Goal: Task Accomplishment & Management: Use online tool/utility

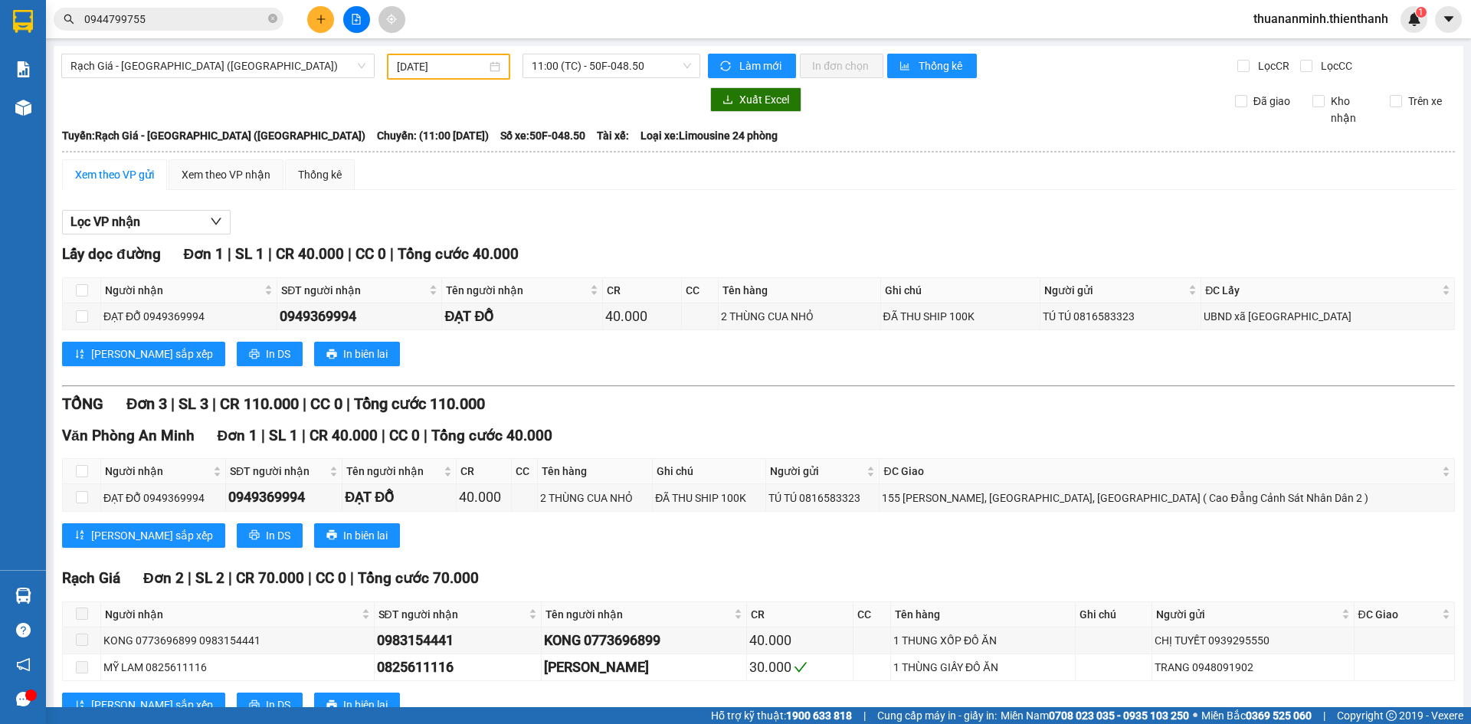
click at [210, 32] on div "Kết quả tìm kiếm ( 0 ) Bộ lọc No Data 0944799755" at bounding box center [149, 19] width 299 height 27
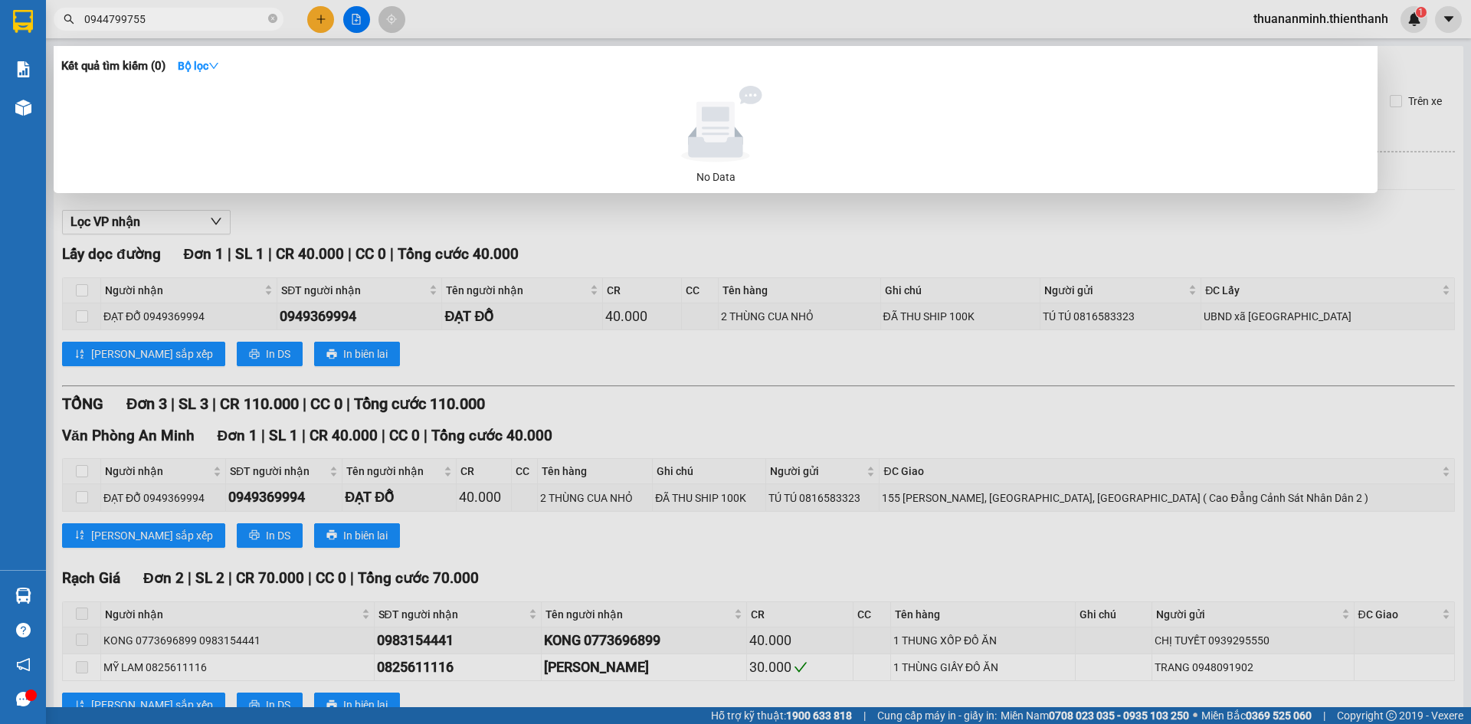
click at [205, 20] on input "0944799755" at bounding box center [174, 19] width 181 height 17
click at [204, 20] on input "0944799755" at bounding box center [174, 19] width 181 height 17
paste input "0769681190"
click at [204, 20] on input "09447997550769681190" at bounding box center [174, 19] width 181 height 17
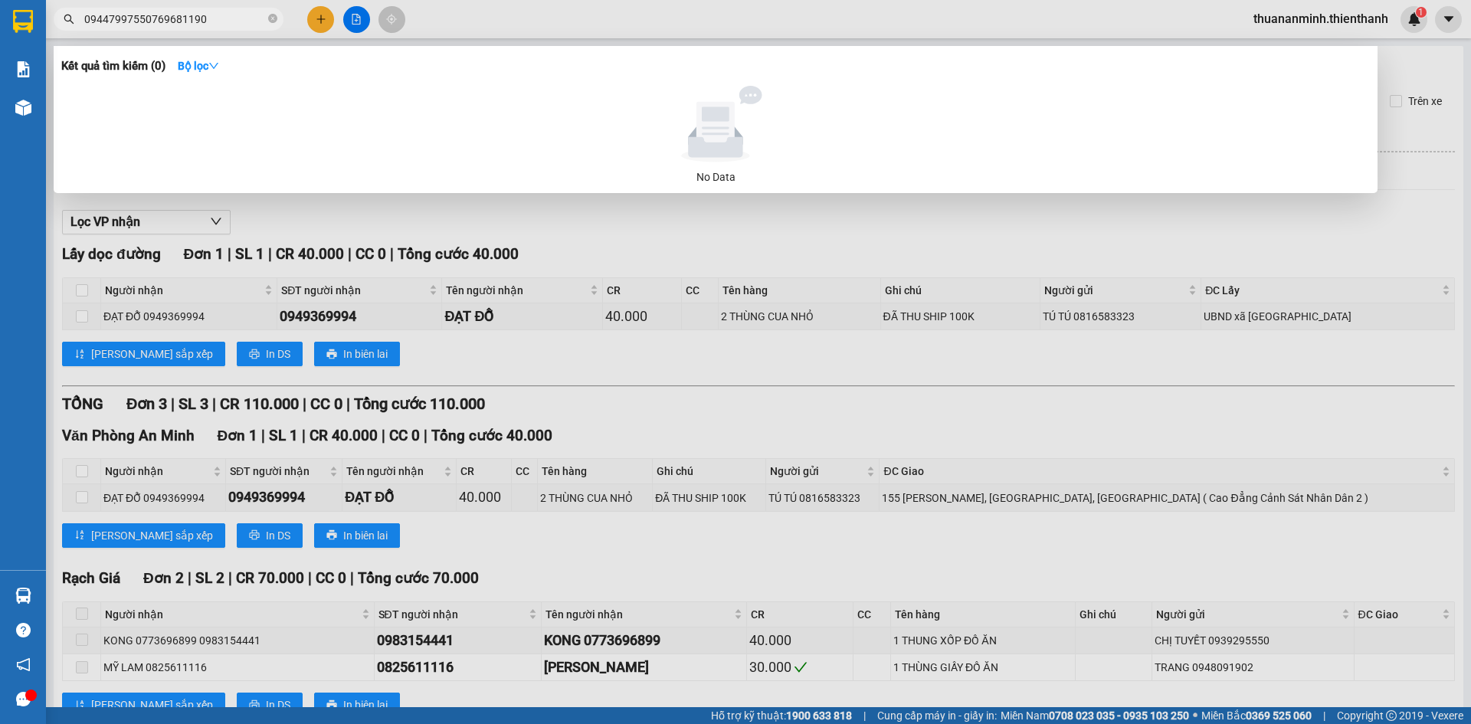
paste input "text"
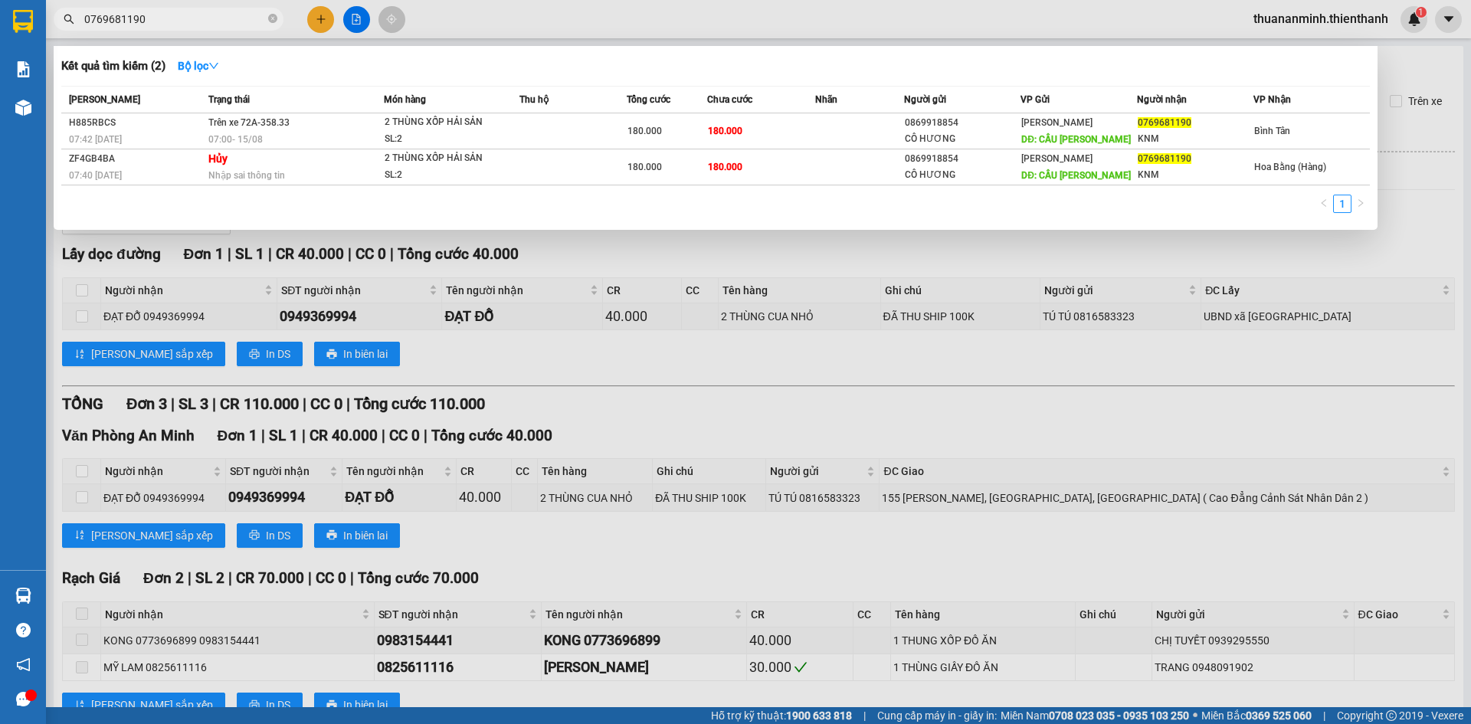
type input "0769681190"
click at [159, 15] on input "0769681190" at bounding box center [174, 19] width 181 height 17
click at [159, 16] on input "0769681190" at bounding box center [174, 19] width 181 height 17
click at [493, 19] on div at bounding box center [735, 362] width 1471 height 724
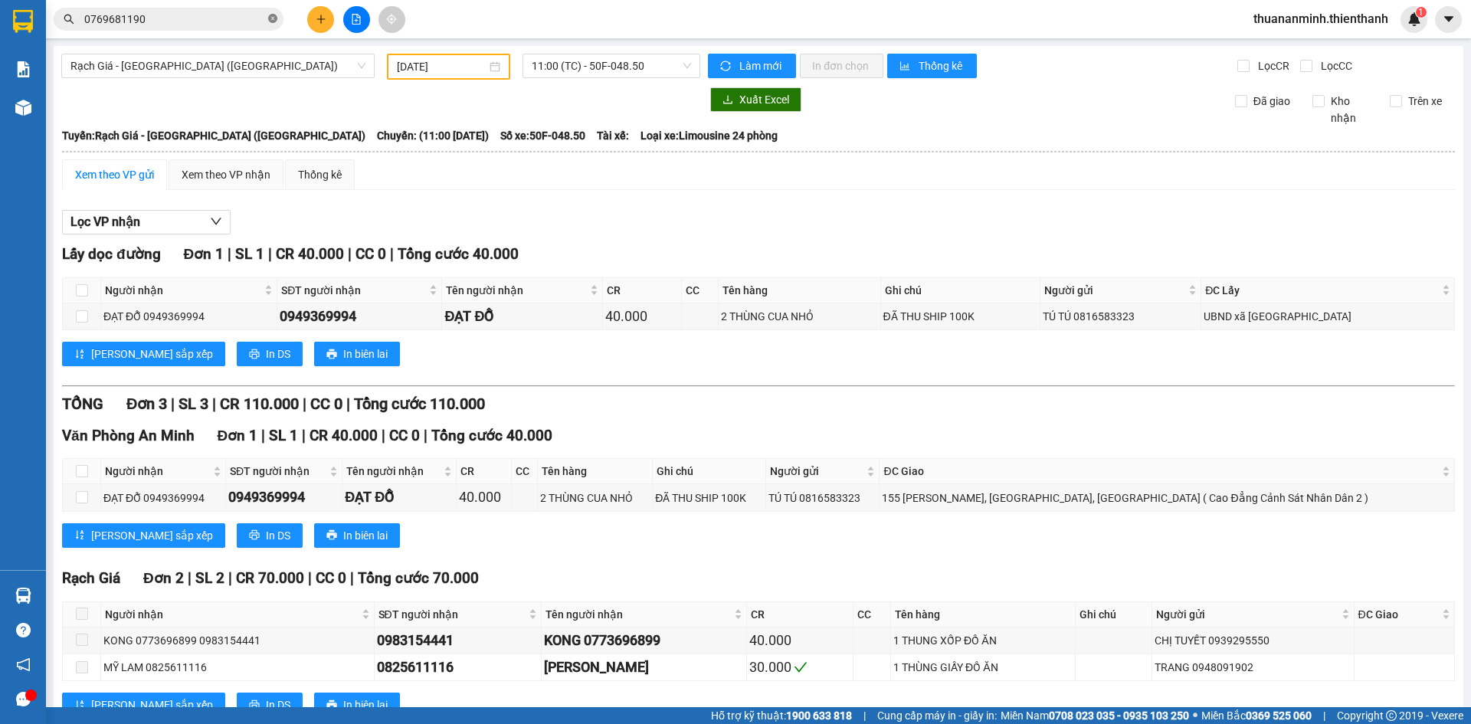
click at [269, 19] on icon "close-circle" at bounding box center [272, 18] width 9 height 9
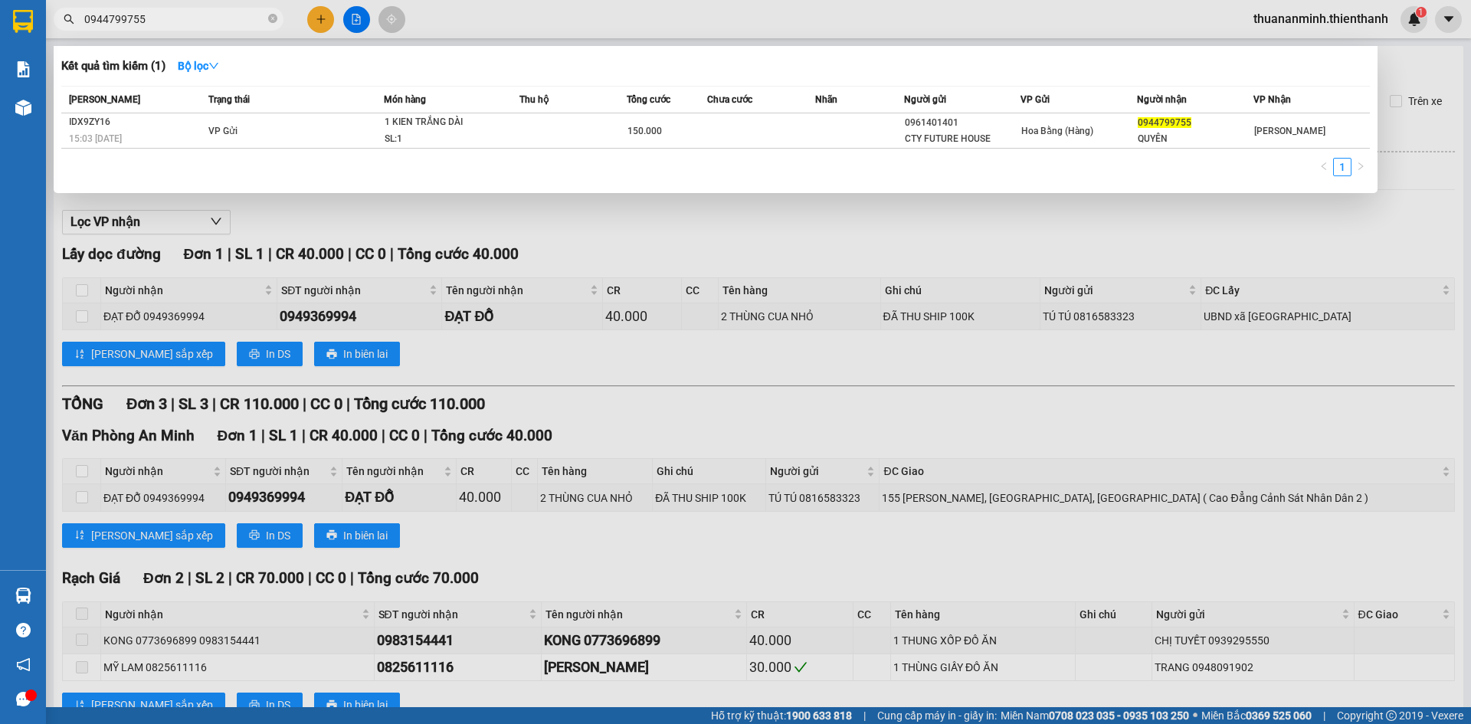
click at [200, 21] on input "0944799755" at bounding box center [174, 19] width 181 height 17
click at [201, 21] on input "0944799755" at bounding box center [174, 19] width 181 height 17
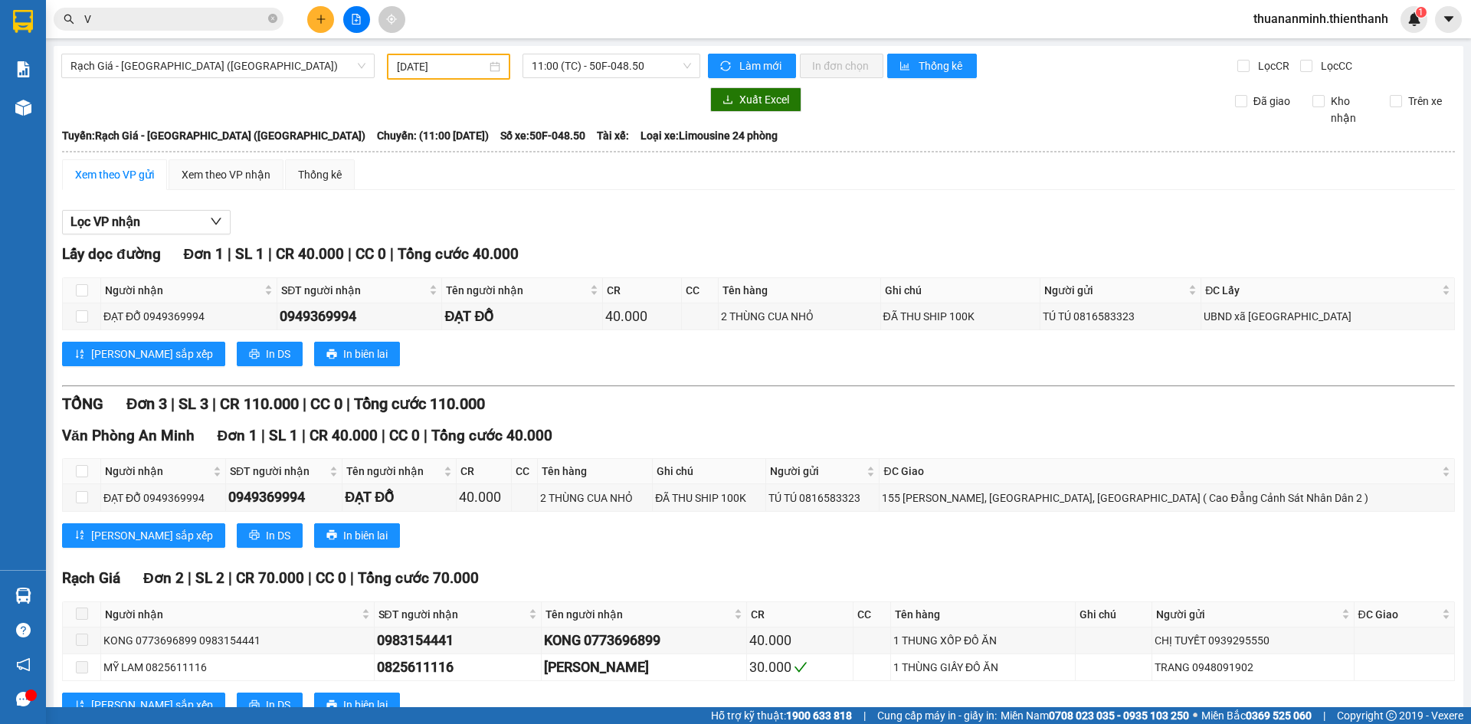
click at [204, 18] on input "V" at bounding box center [174, 19] width 181 height 17
paste input "0911965626"
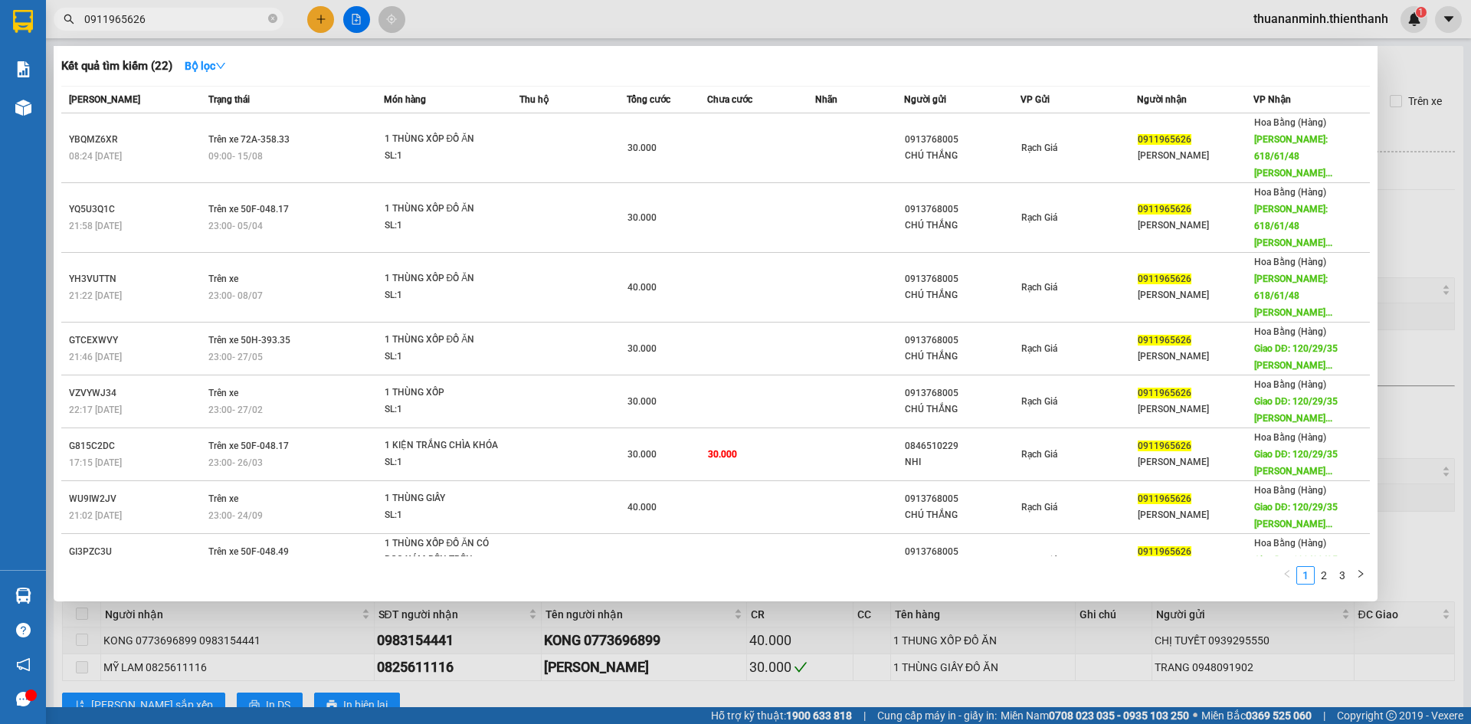
click at [168, 16] on input "0911965626" at bounding box center [174, 19] width 181 height 17
paste input "869918854"
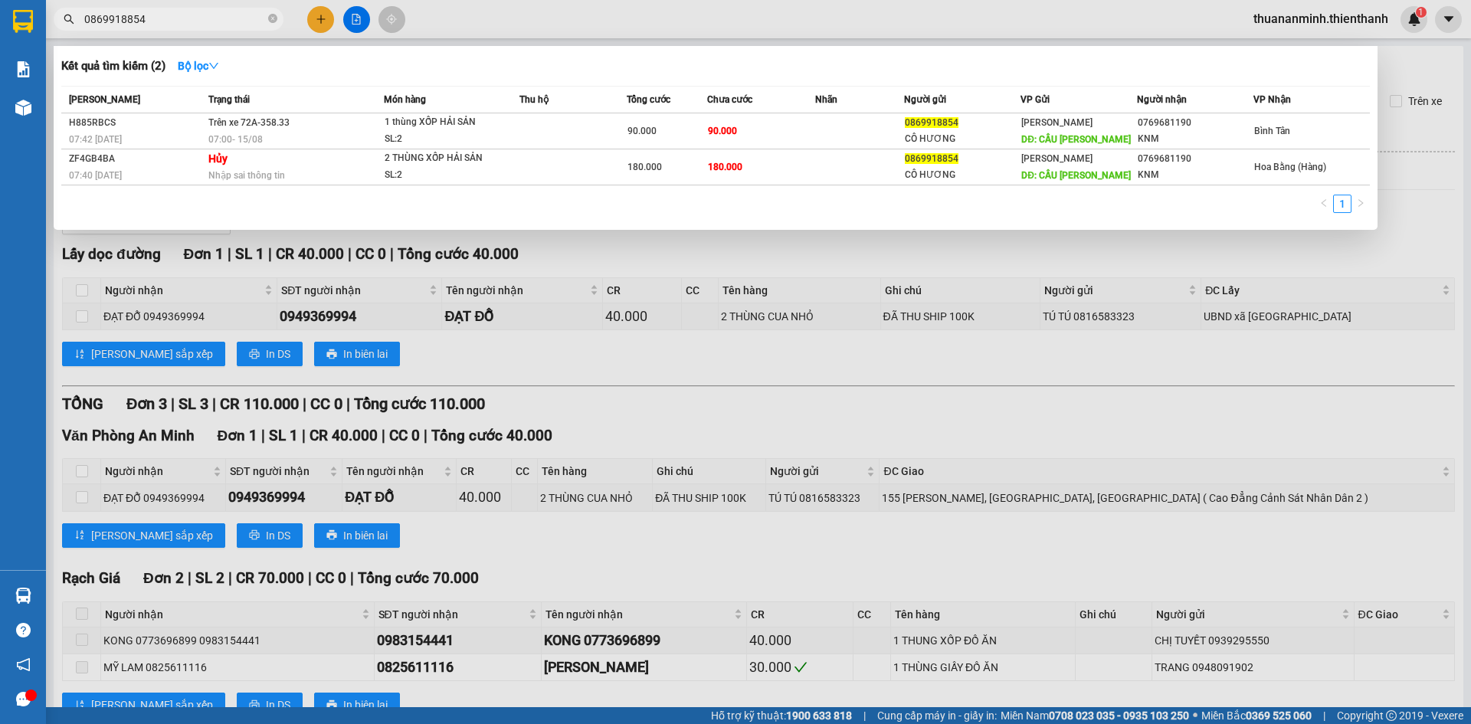
click at [184, 13] on input "0869918854" at bounding box center [174, 19] width 181 height 17
paste input "45393989"
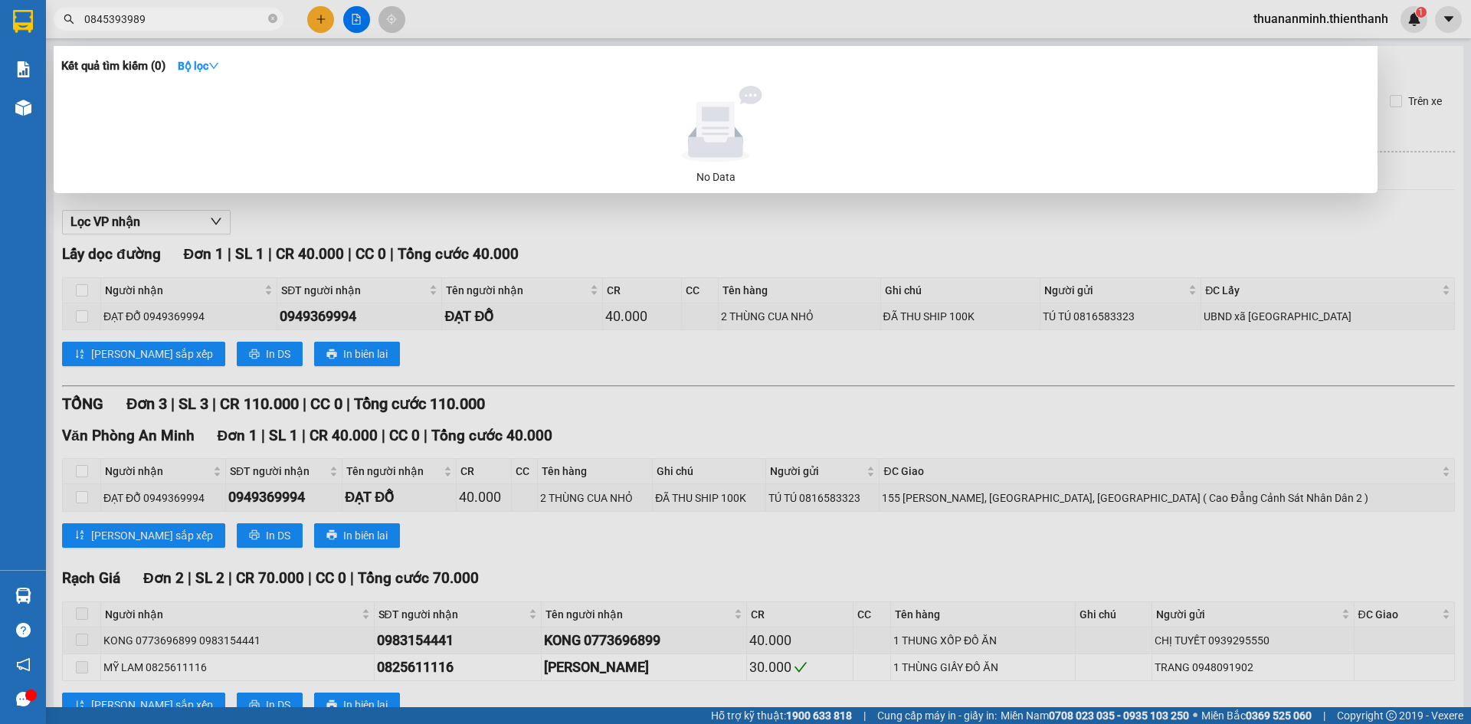
click at [227, 20] on input "0845393989" at bounding box center [174, 19] width 181 height 17
click at [713, 305] on div at bounding box center [735, 362] width 1471 height 724
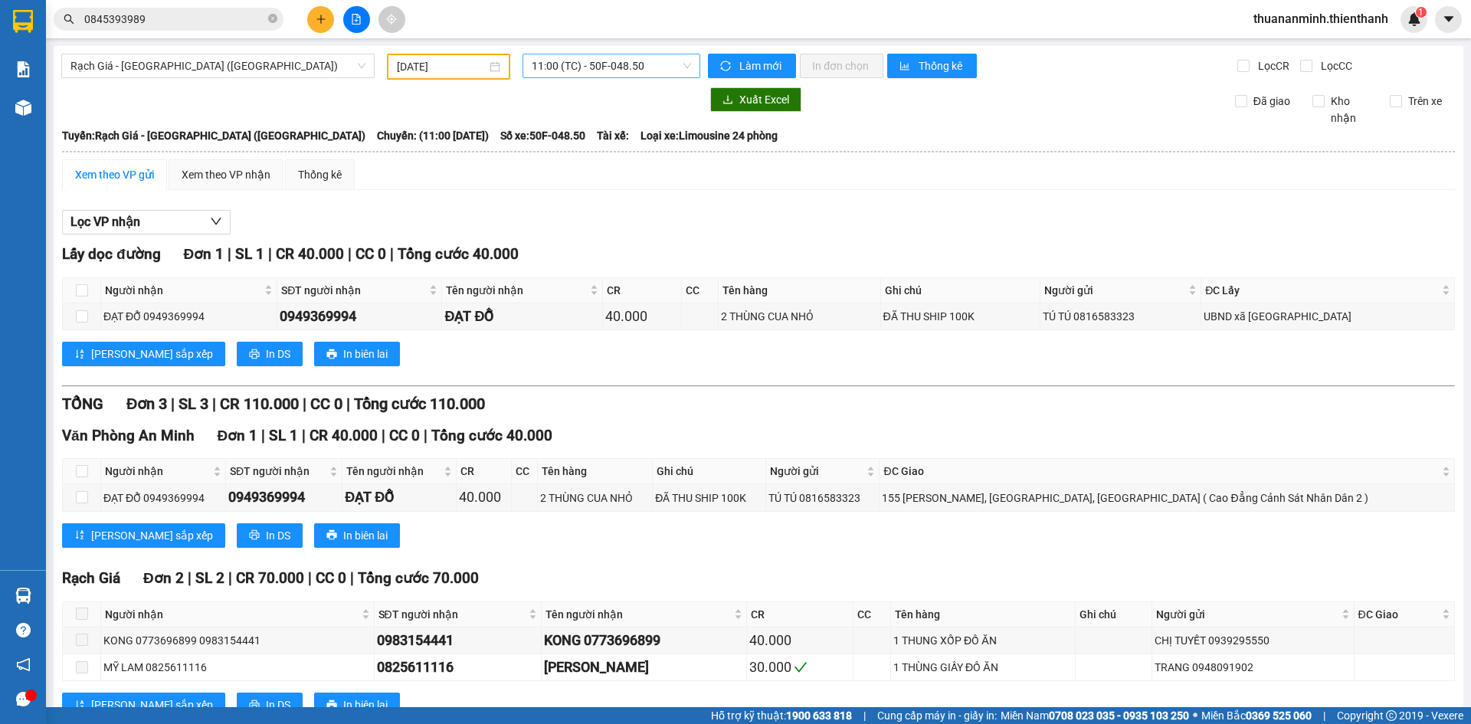
click at [604, 62] on span "11:00 (TC) - 50F-048.50" at bounding box center [611, 65] width 159 height 23
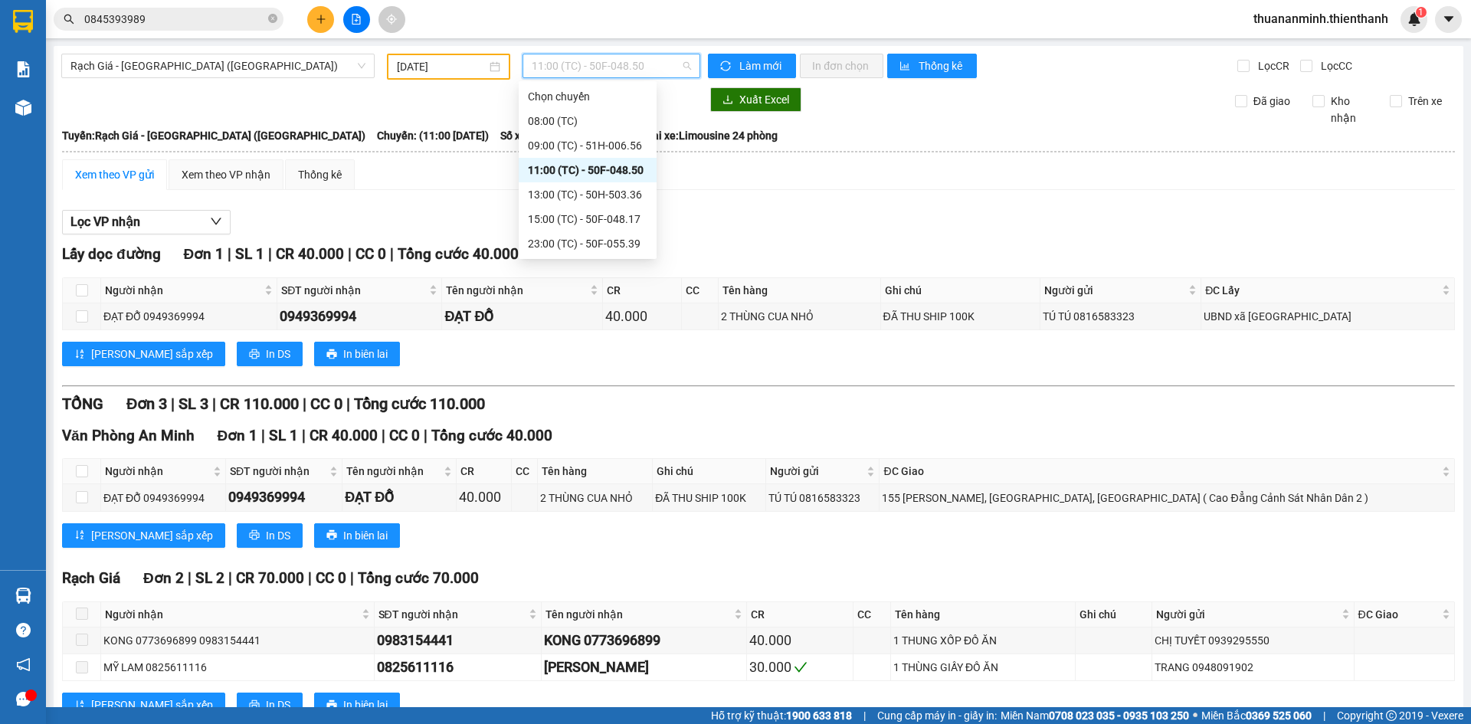
click at [663, 67] on span "11:00 (TC) - 50F-048.50" at bounding box center [611, 65] width 159 height 23
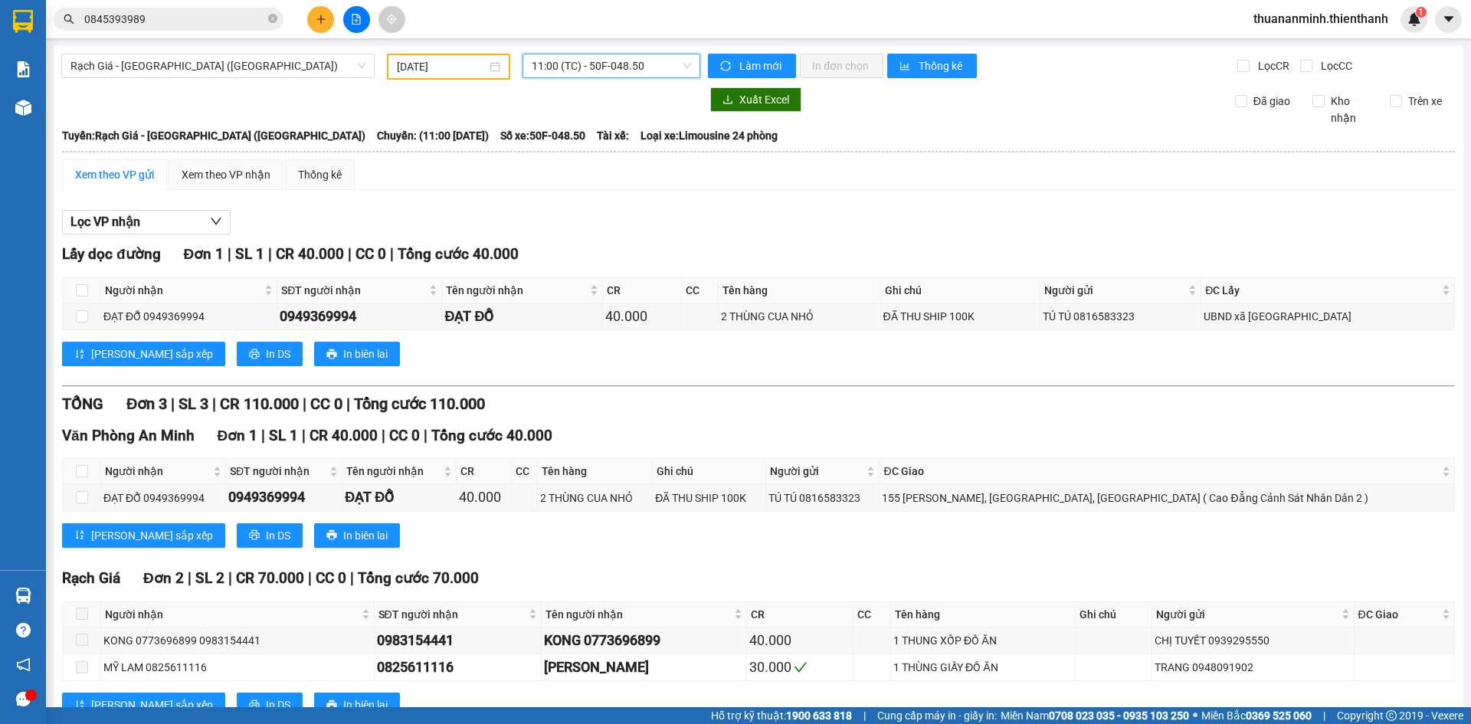
click at [665, 68] on span "11:00 (TC) - 50F-048.50" at bounding box center [611, 65] width 159 height 23
click at [166, 15] on input "0845393989" at bounding box center [174, 19] width 181 height 17
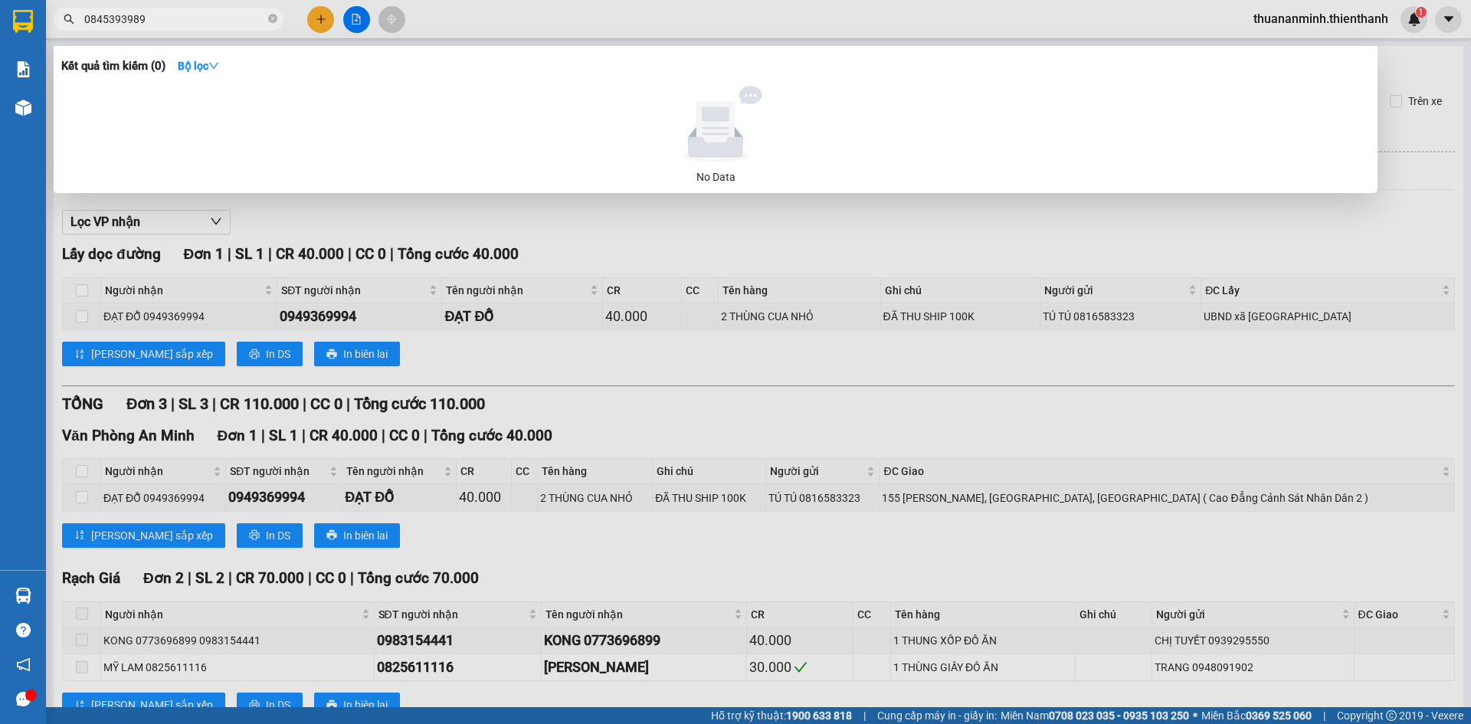
click at [166, 15] on input "0845393989" at bounding box center [174, 19] width 181 height 17
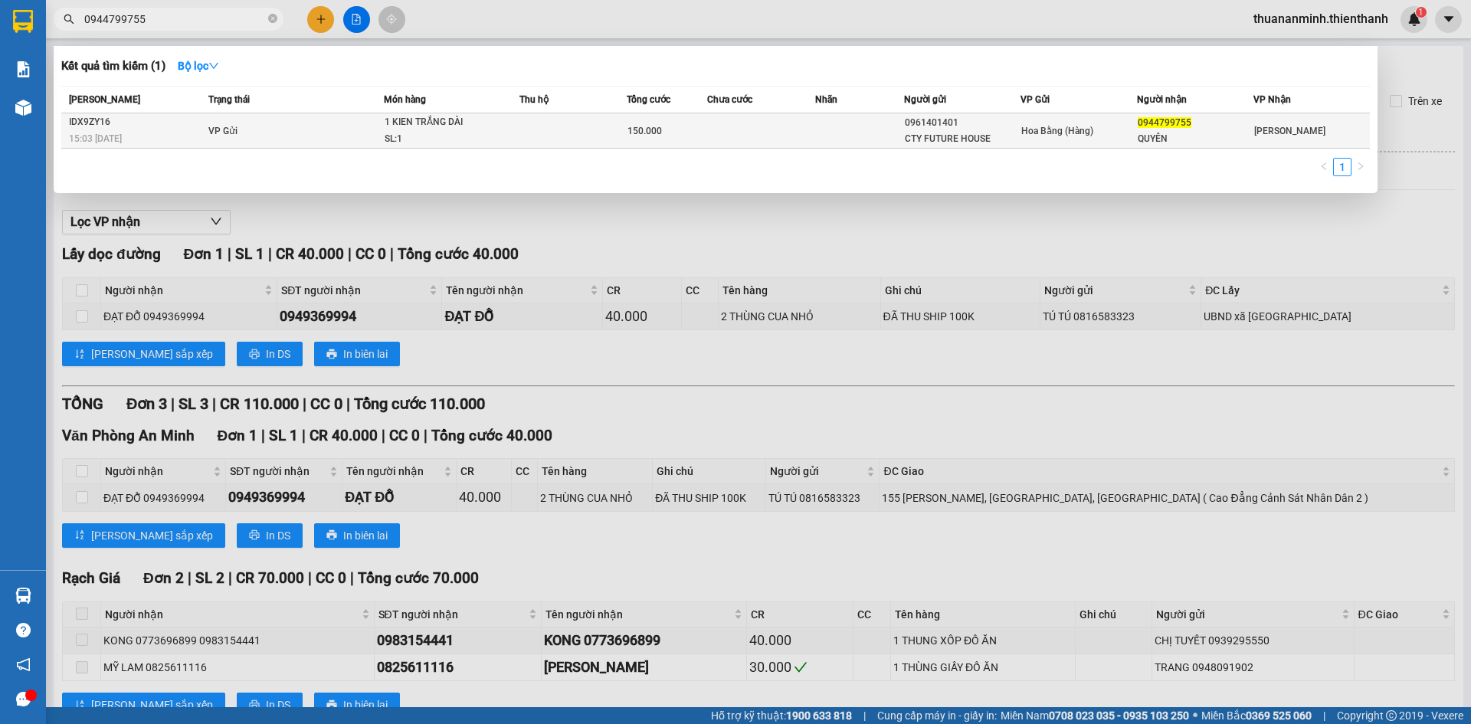
type input "0944799755"
click at [358, 125] on td "VP Gửi" at bounding box center [294, 130] width 179 height 35
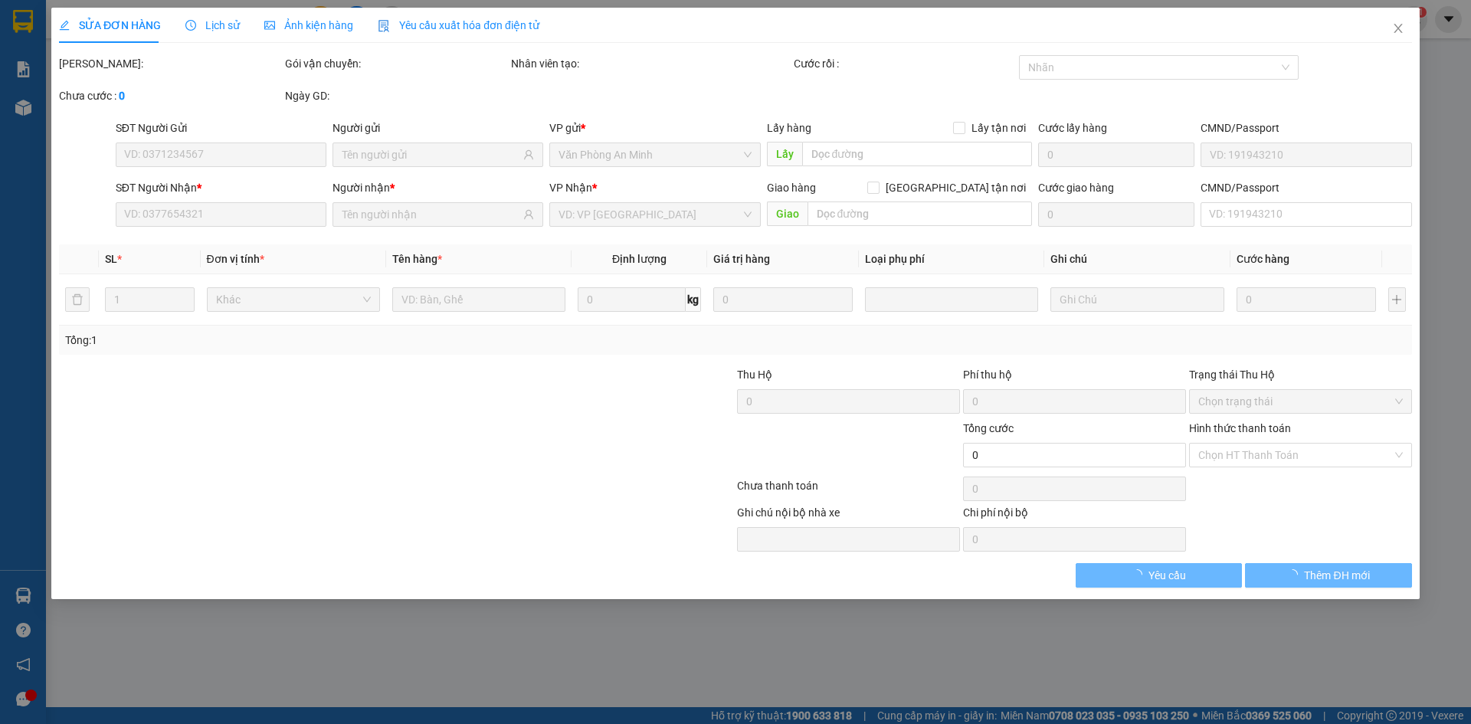
type input "0961401401"
type input "CTY FUTURE HOUSE"
type input "0944799755"
type input "QUYÊN"
type input "150.000"
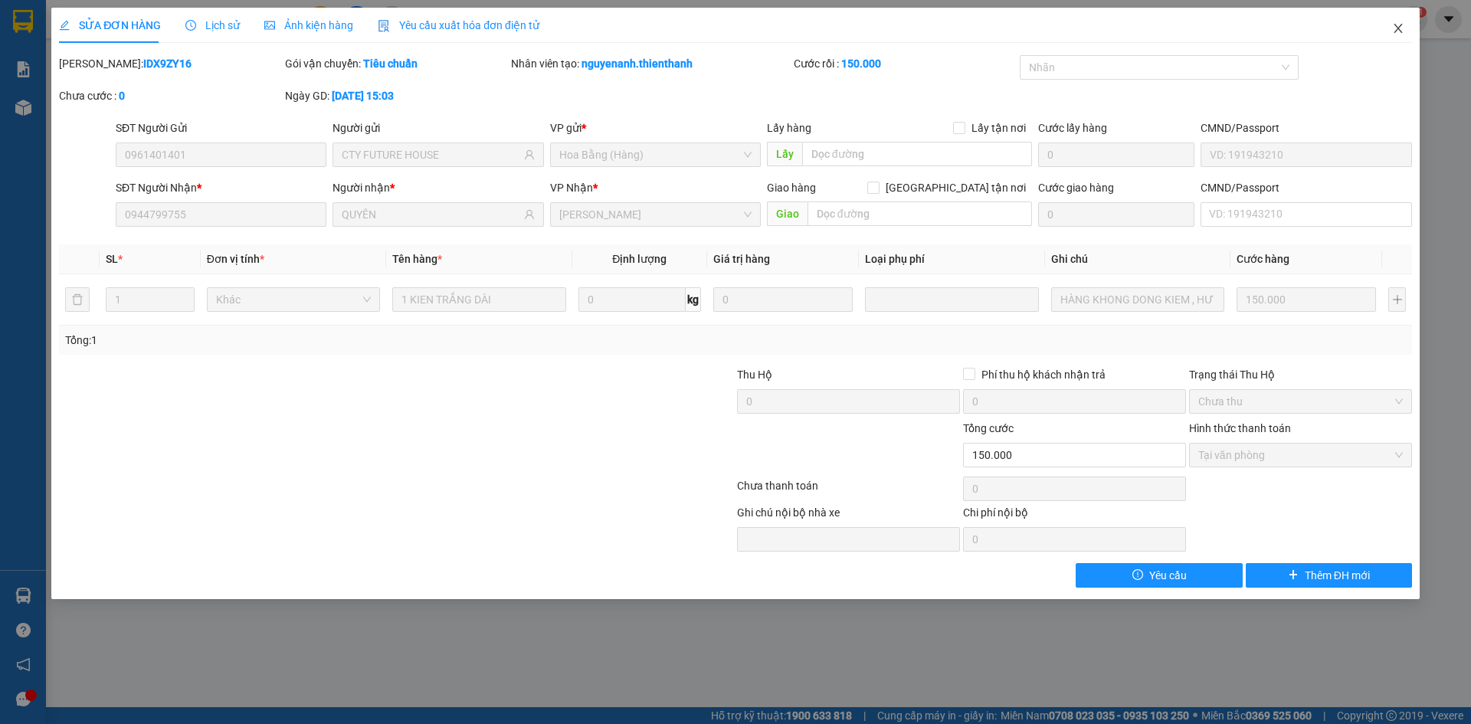
click at [1402, 25] on icon "close" at bounding box center [1398, 28] width 12 height 12
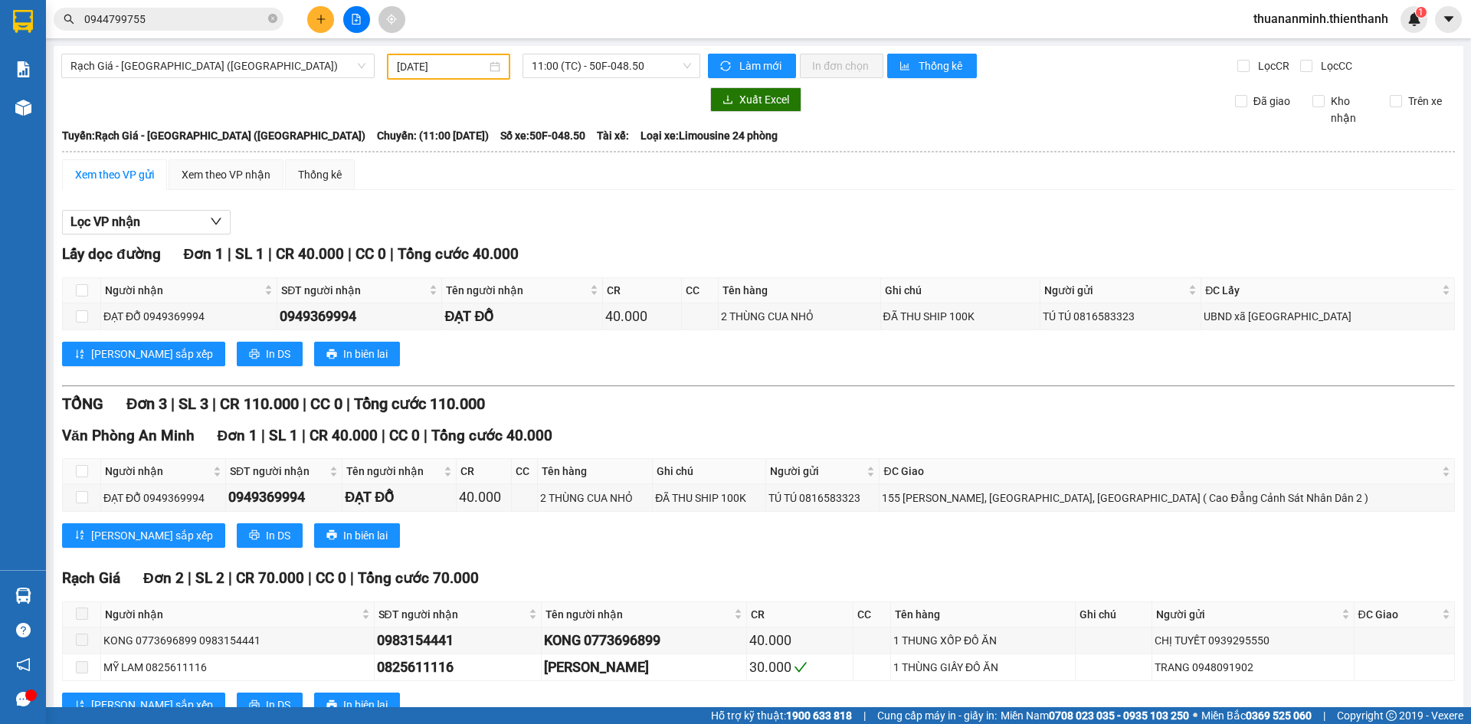
click at [190, 21] on input "0944799755" at bounding box center [174, 19] width 181 height 17
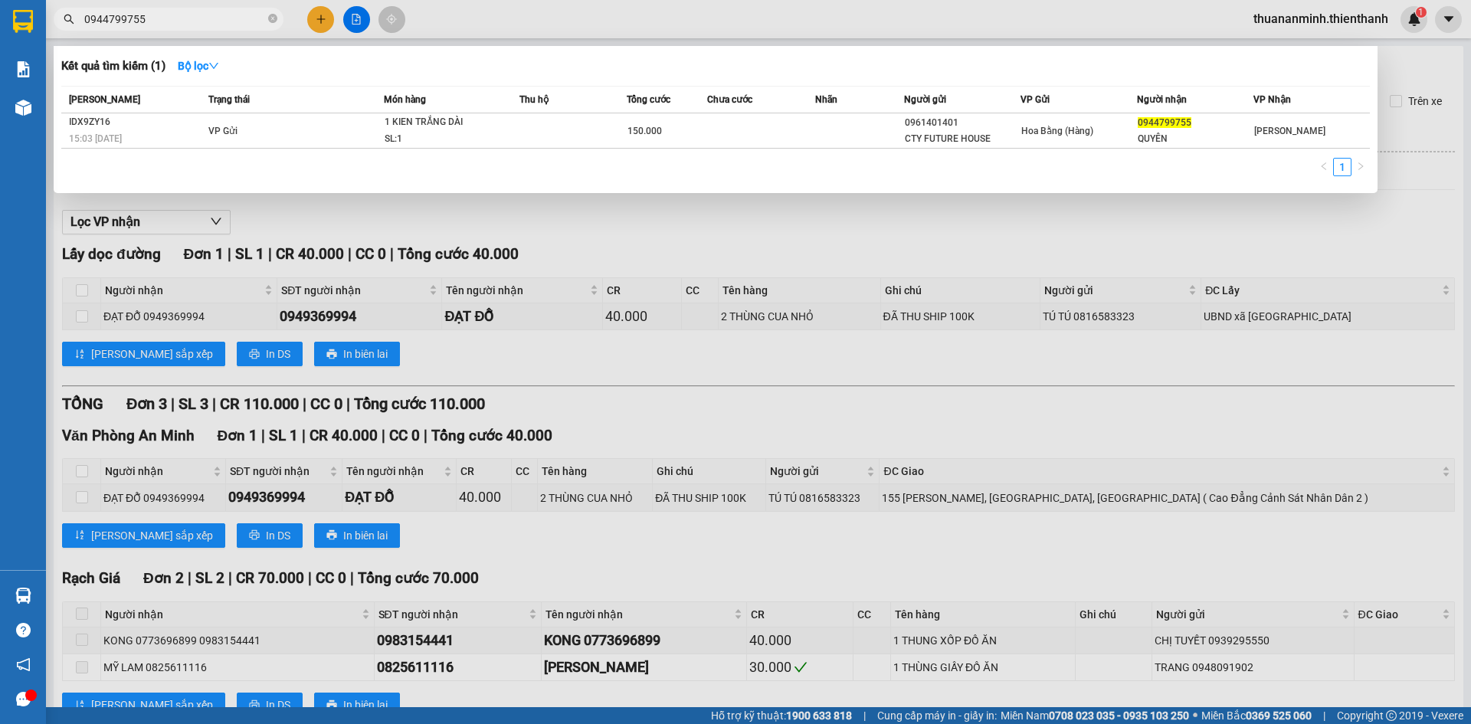
click at [190, 22] on input "0944799755" at bounding box center [174, 19] width 181 height 17
click at [185, 21] on input "0944799755" at bounding box center [174, 19] width 181 height 17
paste input "869918854"
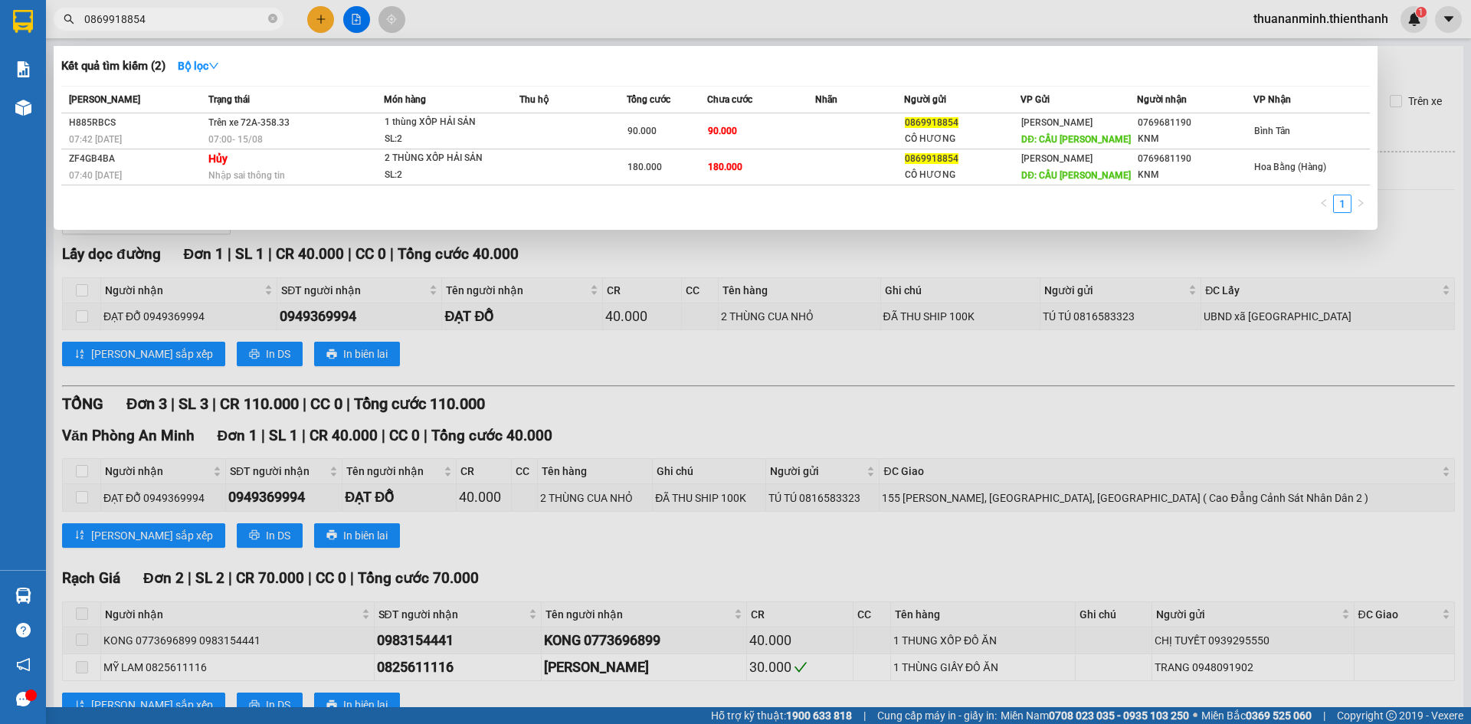
click at [219, 21] on input "0869918854" at bounding box center [174, 19] width 181 height 17
click at [218, 21] on input "0869918854" at bounding box center [174, 19] width 181 height 17
paste input "56094495"
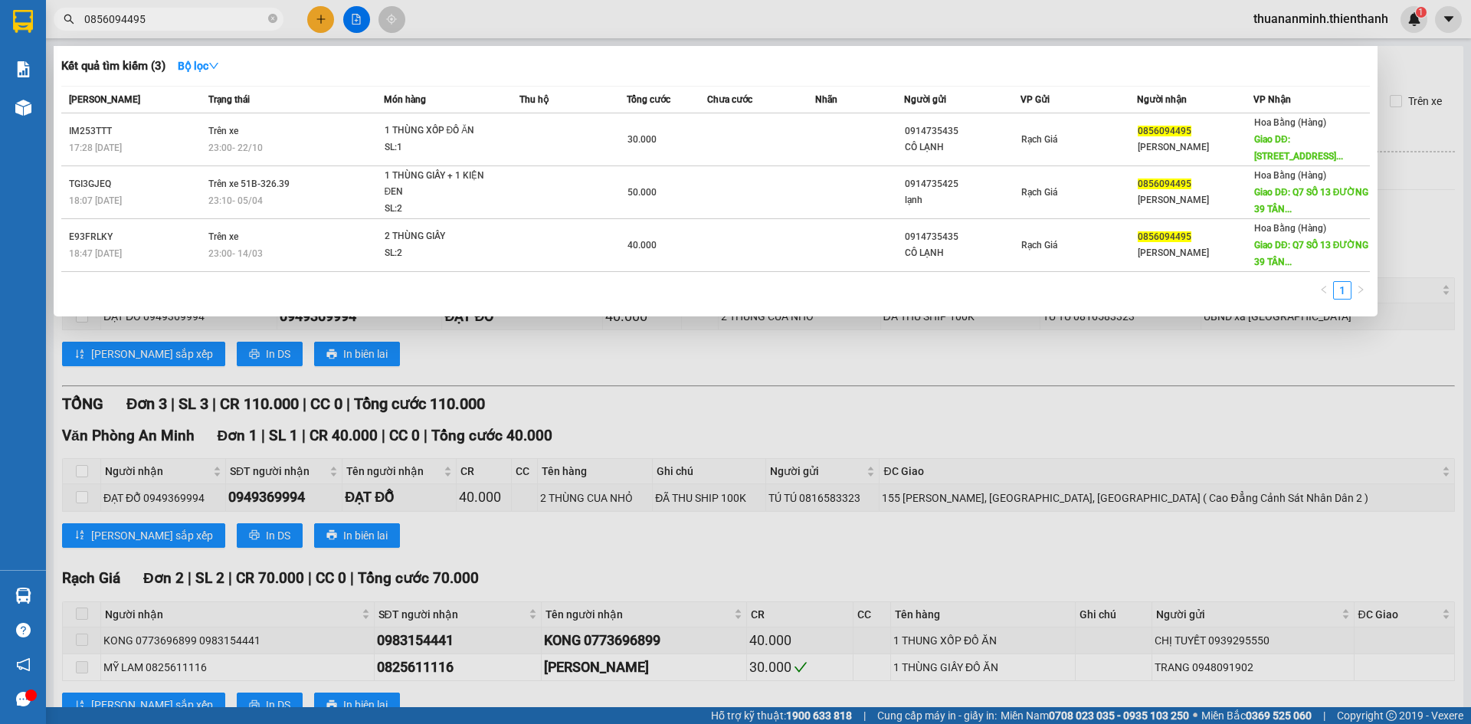
type input "0856094495"
drag, startPoint x: 271, startPoint y: 21, endPoint x: 807, endPoint y: 220, distance: 571.8
click at [274, 21] on icon "close-circle" at bounding box center [272, 18] width 9 height 9
